Goal: Task Accomplishment & Management: Complete application form

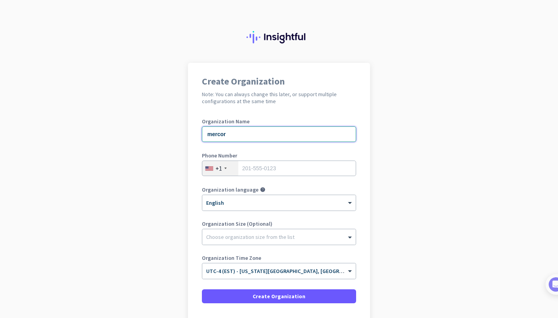
type input "mercor"
type input "3369914501"
click at [231, 234] on div at bounding box center [278, 235] width 153 height 8
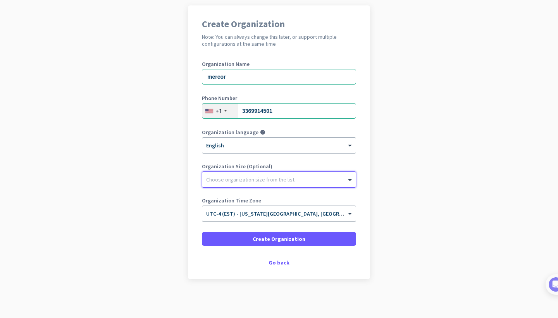
scroll to position [57, 0]
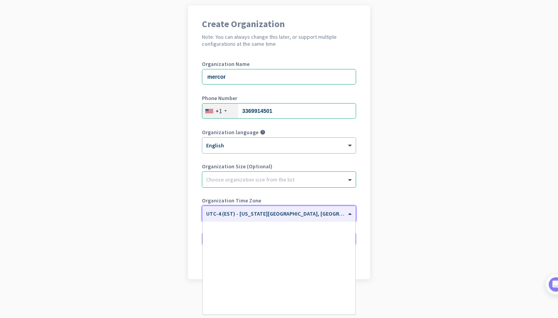
click at [252, 215] on span "UTC-4 (EST) - New York City, Brooklyn, Queens, Philadelphia" at bounding box center [341, 213] width 270 height 7
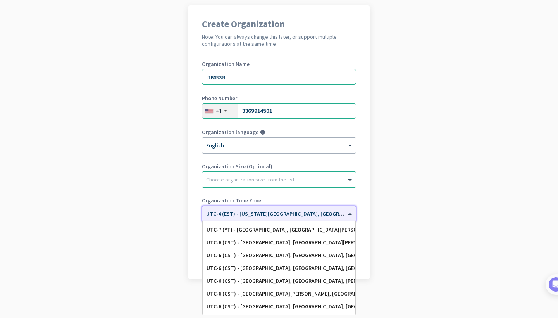
scroll to position [194, 0]
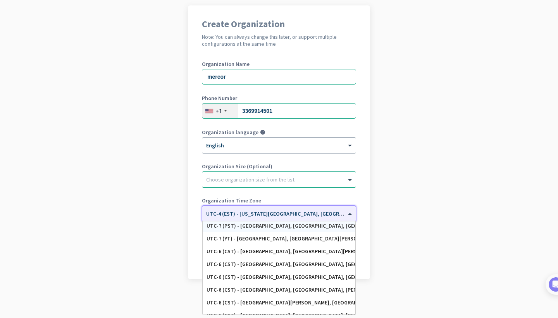
click at [292, 213] on input "text" at bounding box center [271, 211] width 130 height 6
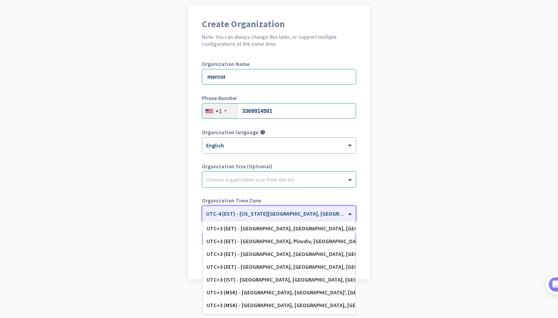
scroll to position [2701, 0]
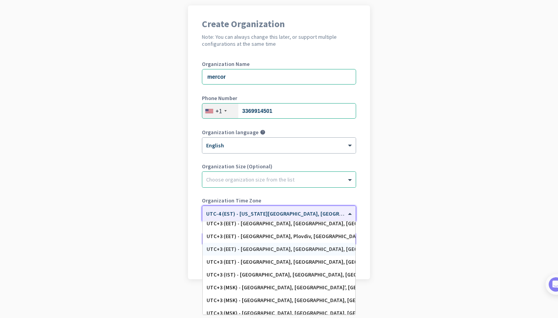
click at [501, 137] on app-onboarding-organization "Create Organization Note: You can always change this later, or support multiple…" at bounding box center [279, 161] width 558 height 312
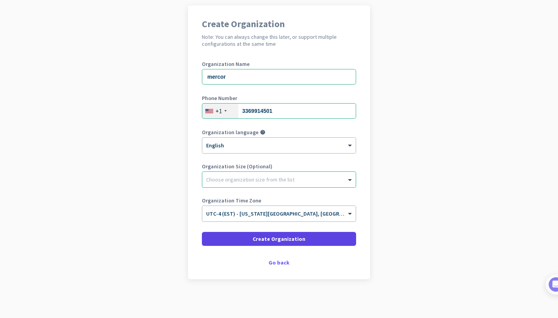
click at [294, 240] on span "Create Organization" at bounding box center [279, 239] width 53 height 8
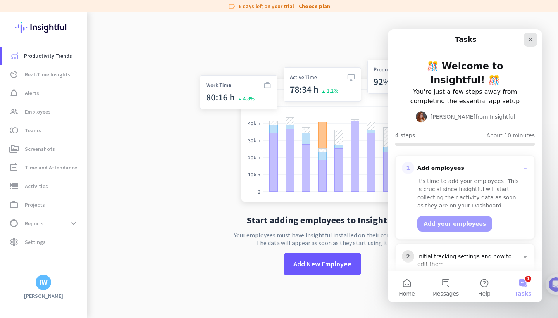
click at [531, 38] on icon "Close" at bounding box center [530, 40] width 4 height 4
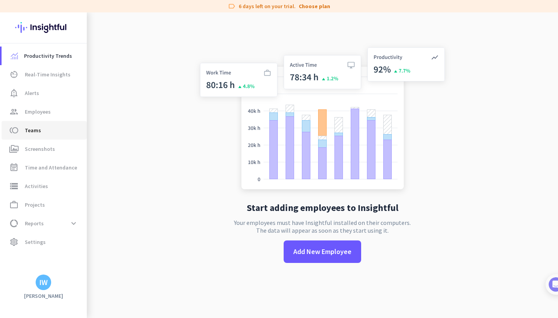
scroll to position [12, 0]
click at [50, 77] on span "Real-Time Insights" at bounding box center [48, 74] width 46 height 9
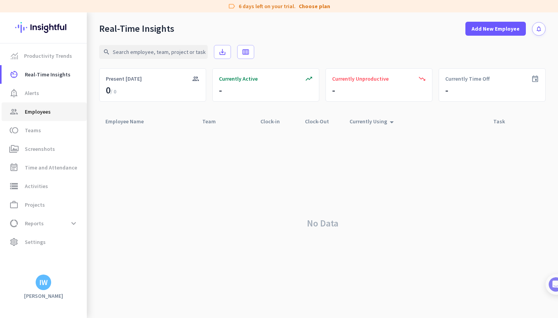
click at [40, 113] on span "Employees" at bounding box center [38, 111] width 26 height 9
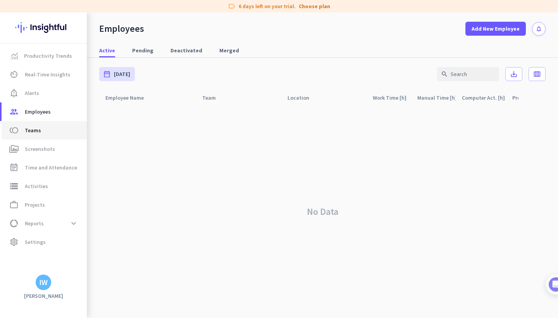
click at [39, 132] on span "Teams" at bounding box center [33, 129] width 16 height 9
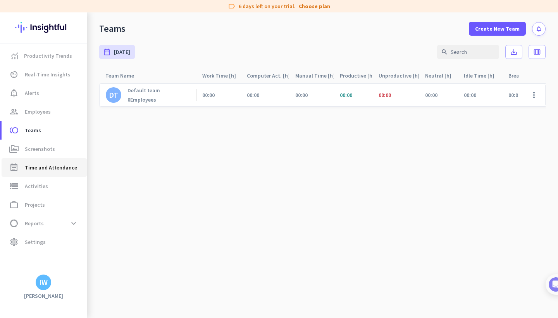
click at [41, 175] on link "event_note Time and Attendance" at bounding box center [44, 167] width 85 height 19
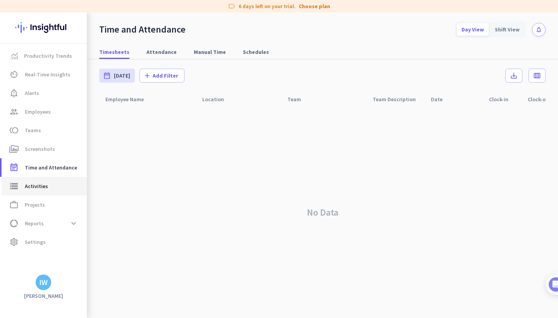
click at [40, 192] on link "storage Activities" at bounding box center [44, 186] width 85 height 19
type input "Sat, Sep 20"
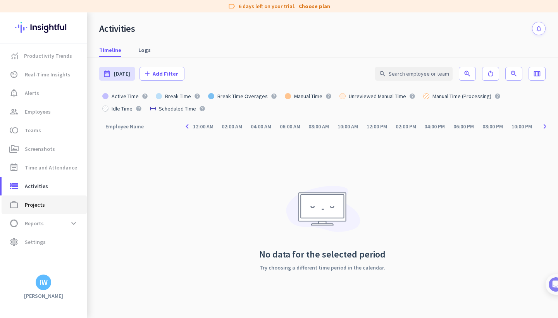
click at [37, 208] on span "Projects" at bounding box center [35, 204] width 20 height 9
type input "Sat, Sep 20 - Sat, Sep 20"
